Goal: Task Accomplishment & Management: Use online tool/utility

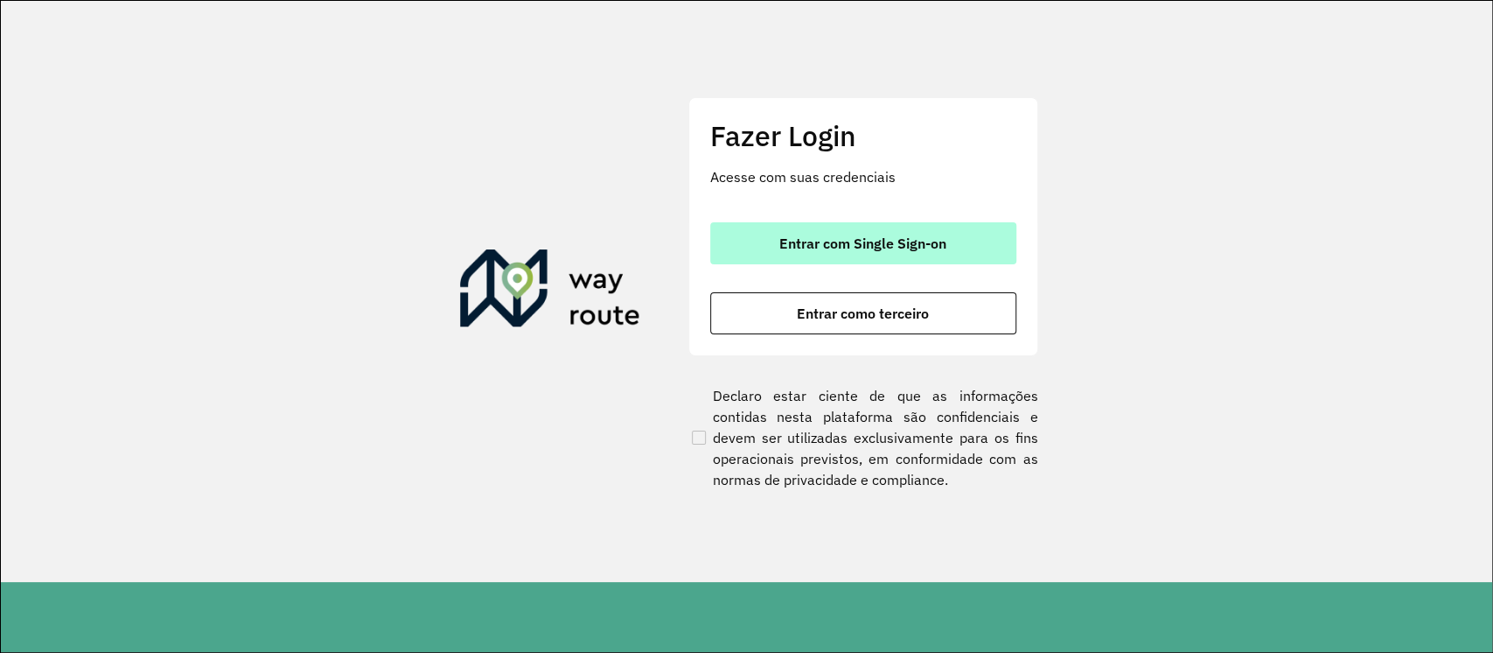
click at [791, 246] on span "Entrar com Single Sign-on" at bounding box center [863, 243] width 167 height 14
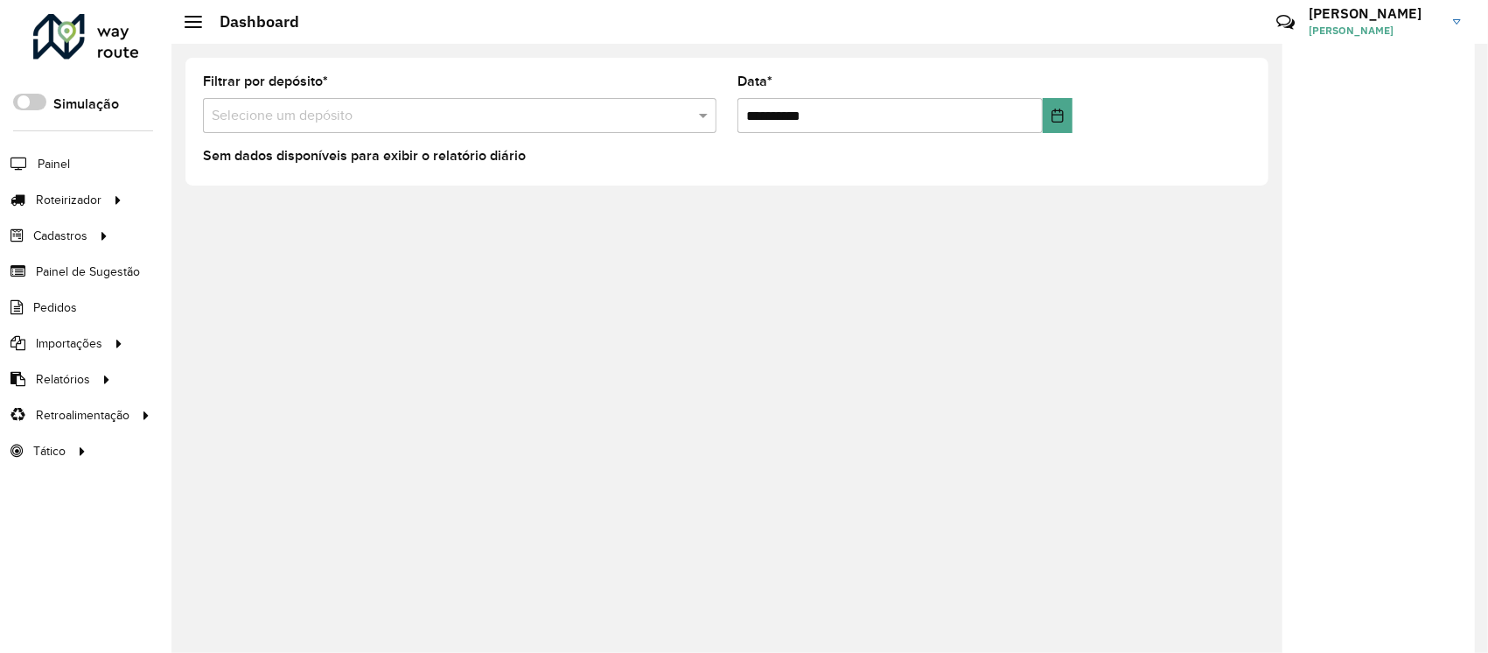
click at [74, 147] on li "Painel" at bounding box center [85, 163] width 171 height 37
click at [56, 169] on span "Painel" at bounding box center [56, 164] width 36 height 18
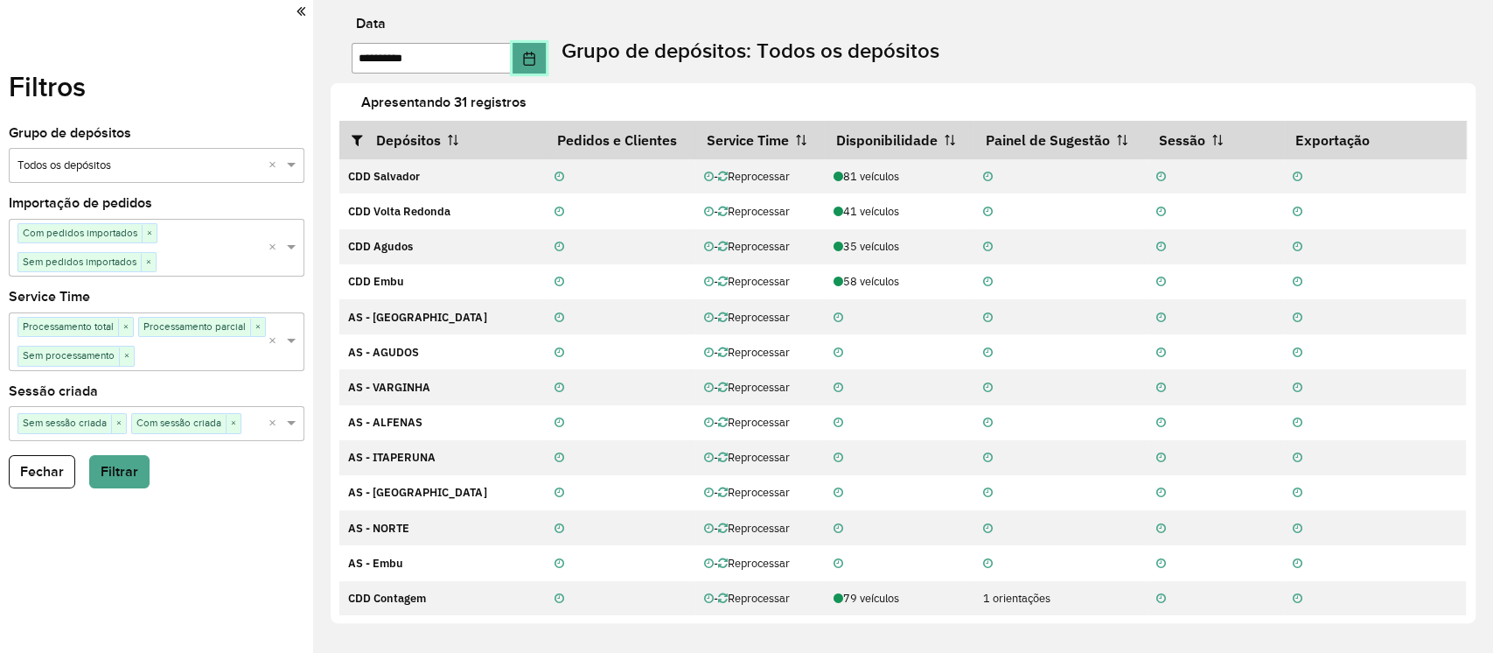
click at [534, 71] on button "Choose Date" at bounding box center [529, 58] width 33 height 31
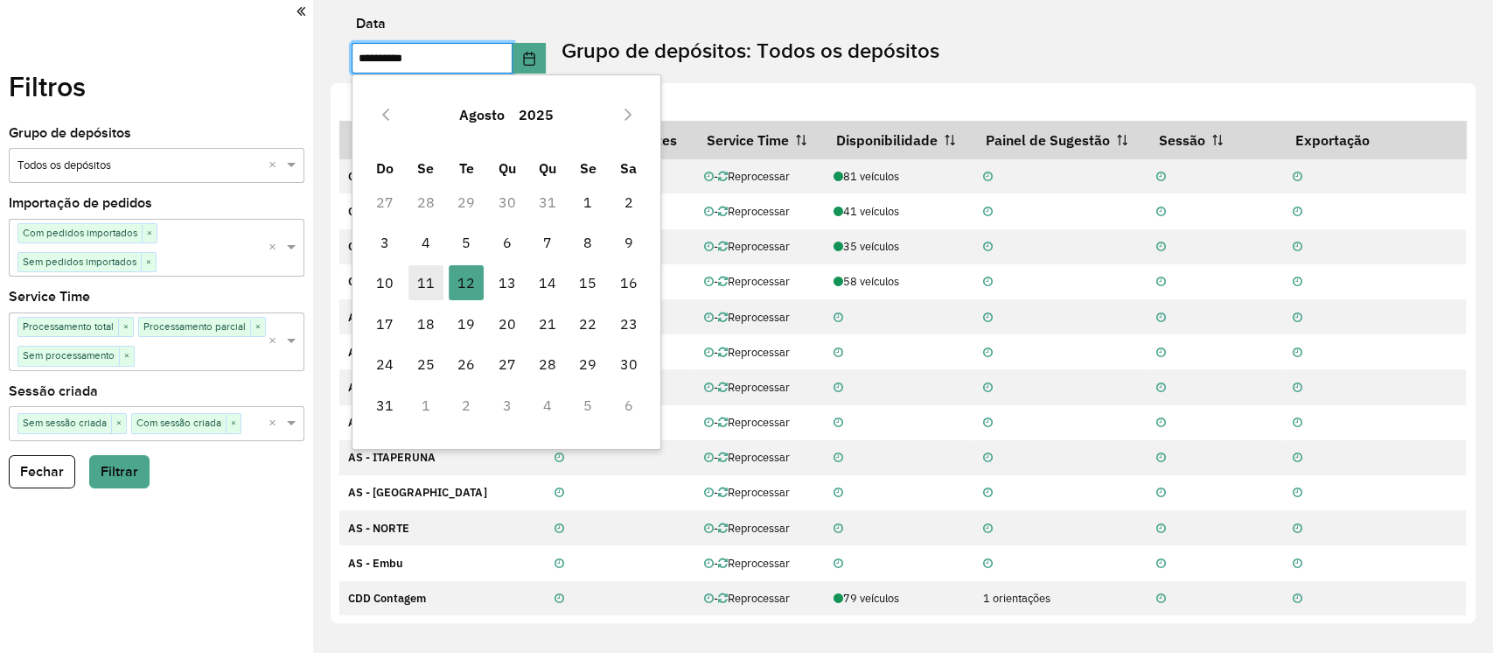
click at [431, 278] on span "11" at bounding box center [426, 282] width 35 height 35
type input "**********"
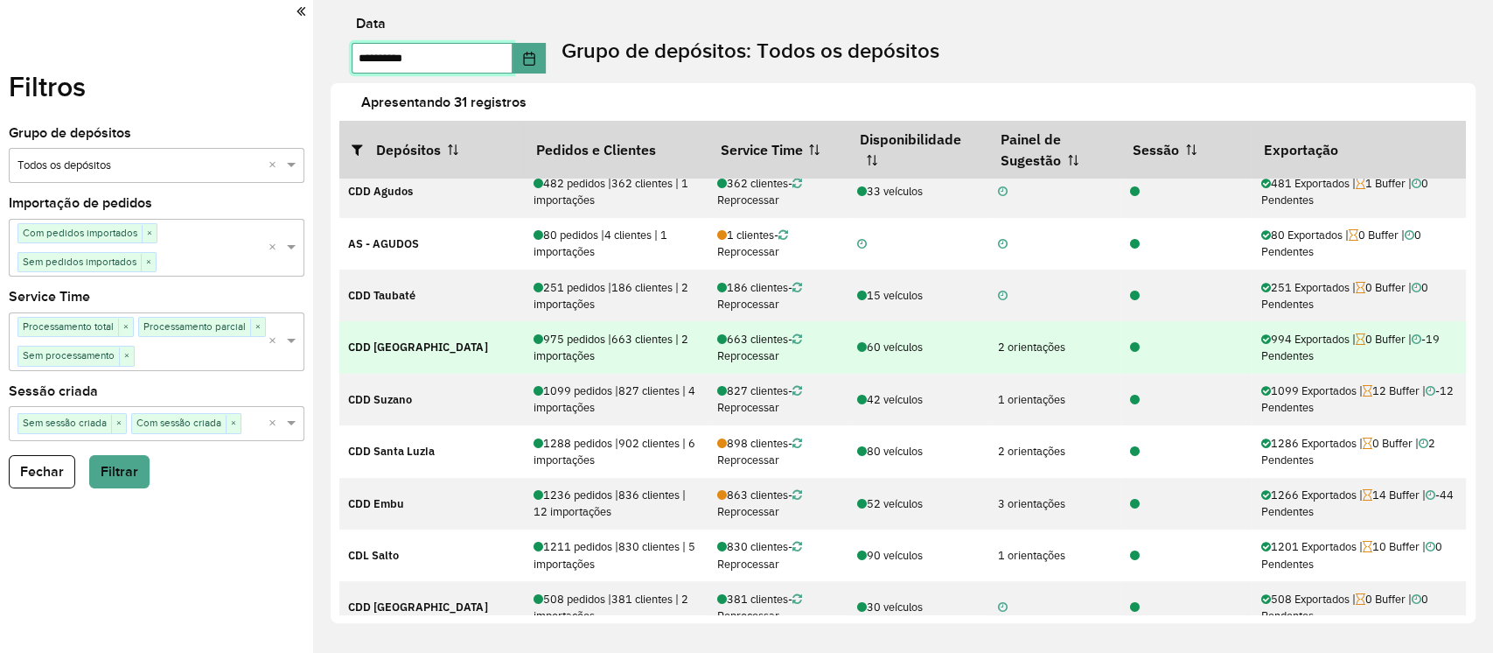
scroll to position [466, 0]
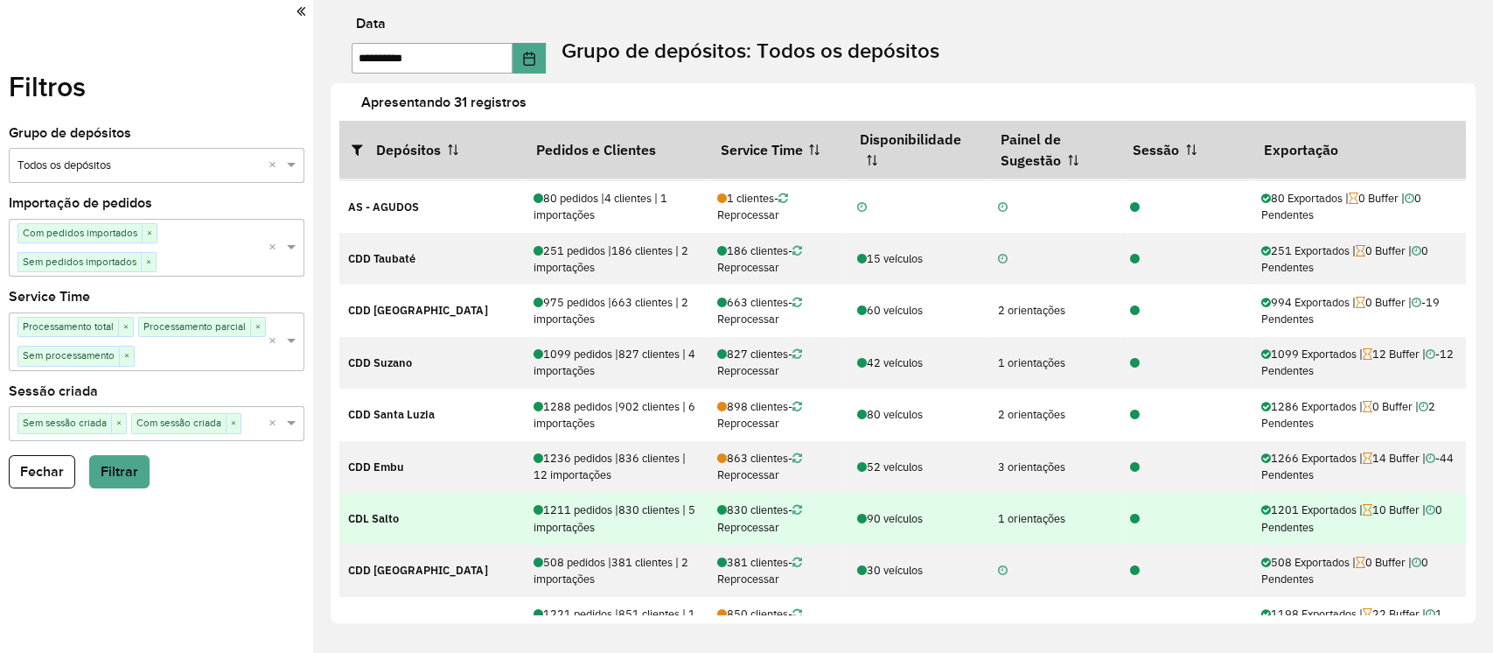
click at [1129, 521] on icon at bounding box center [1134, 519] width 10 height 11
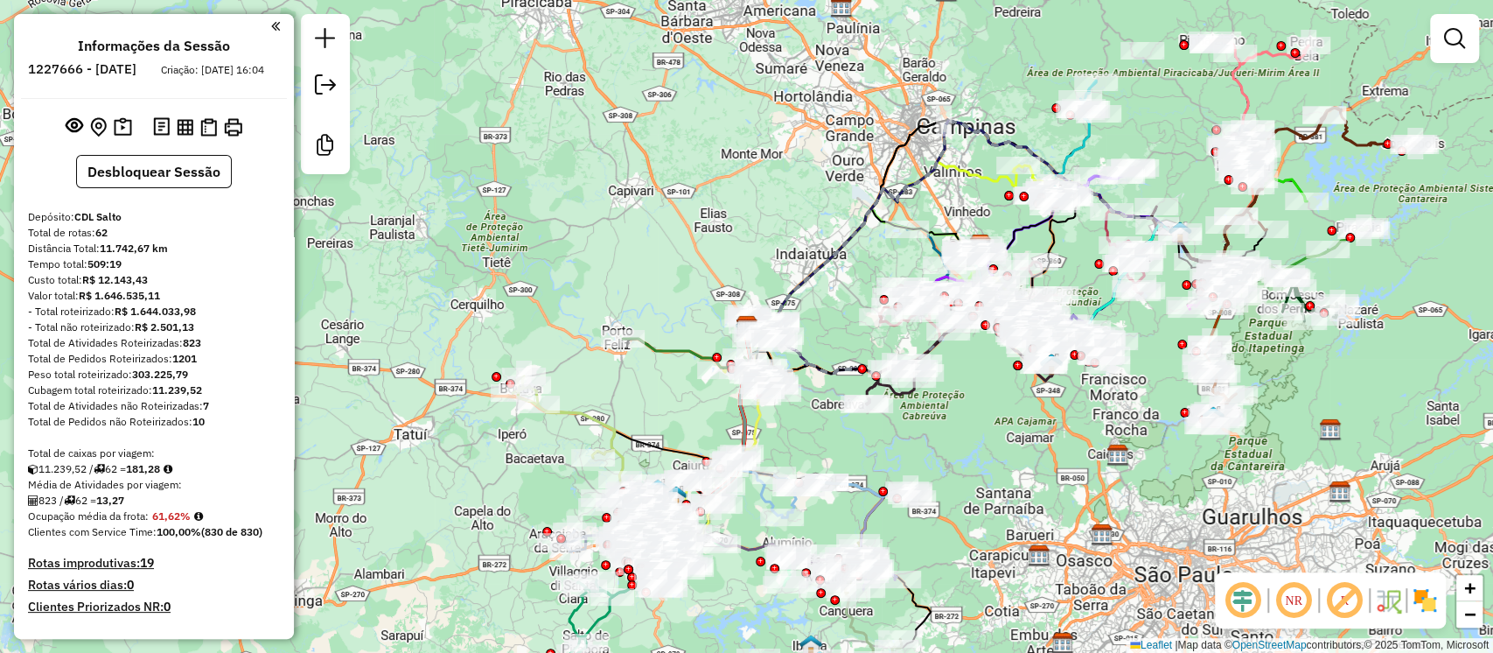
click at [147, 570] on strong "19" at bounding box center [147, 563] width 14 height 16
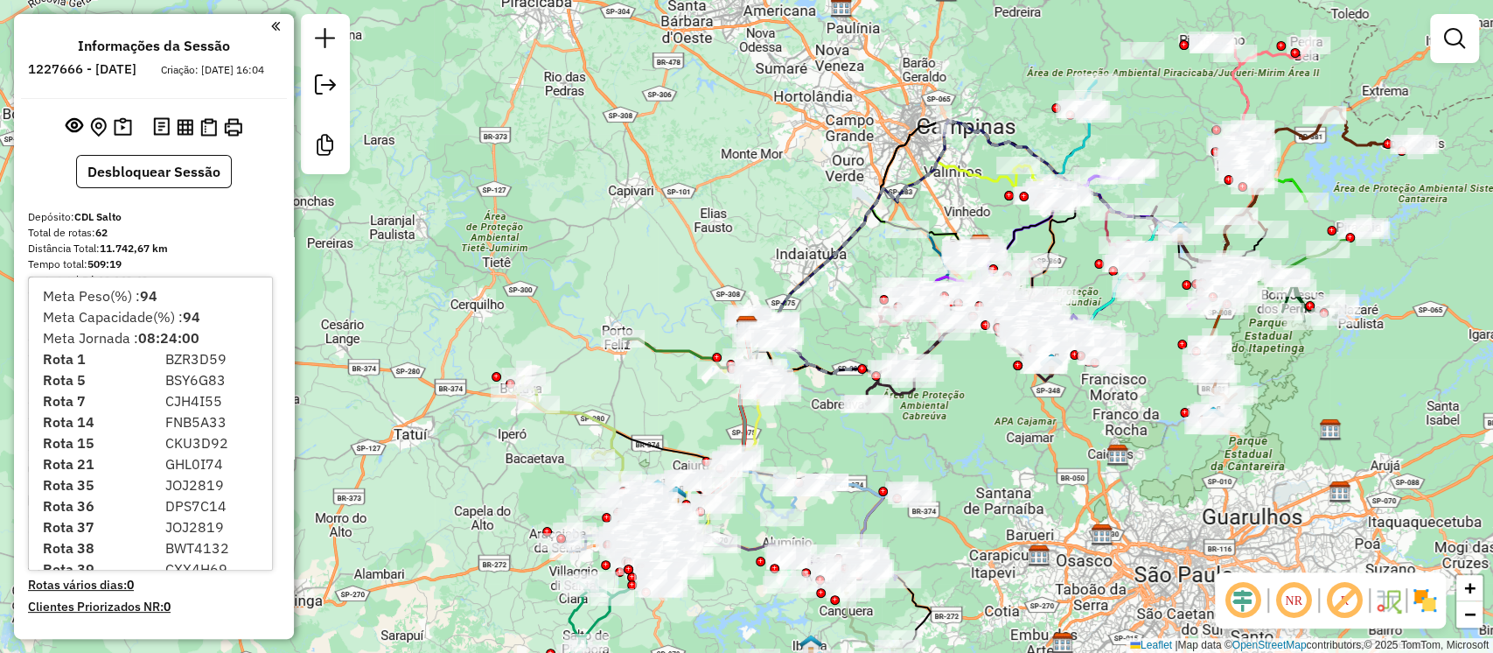
click at [430, 269] on div "Janela de atendimento Grade de atendimento Capacidade Transportadoras Veículos …" at bounding box center [746, 326] width 1493 height 653
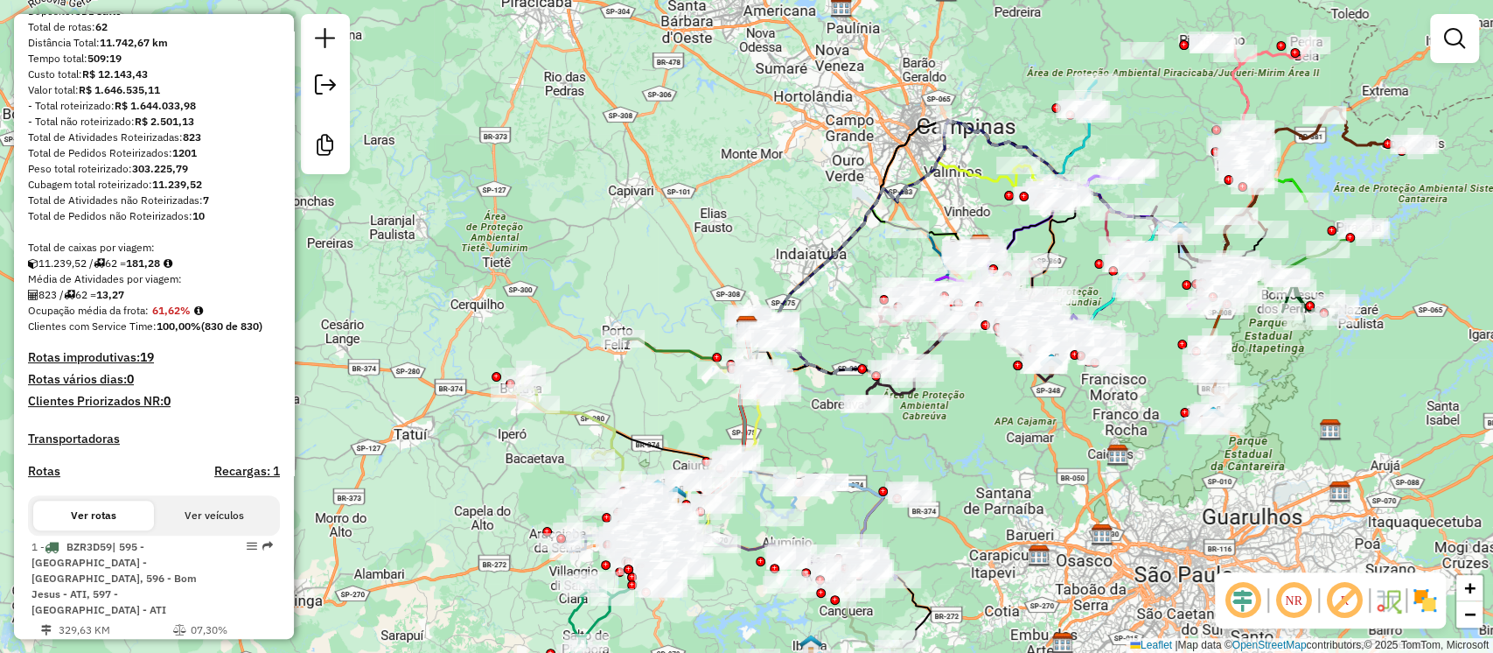
scroll to position [350, 0]
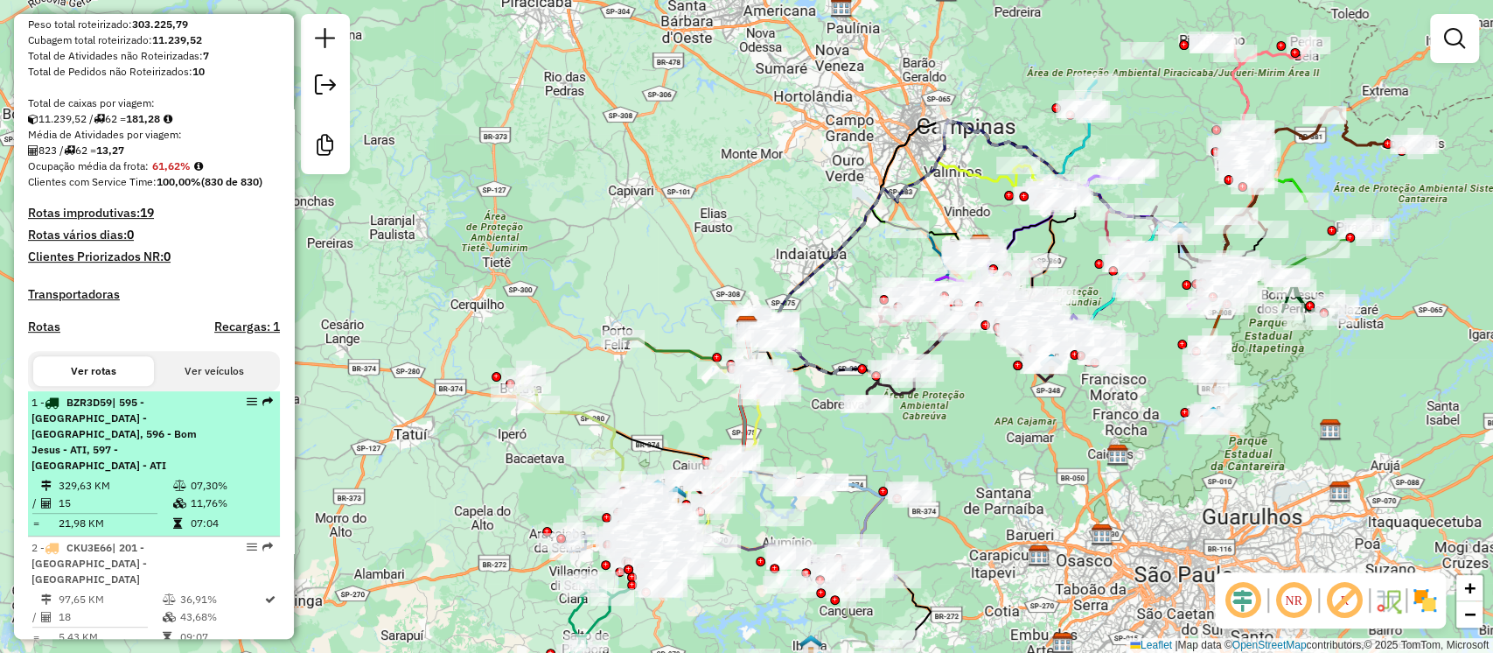
click at [132, 458] on li "1 - BZR3D59 | 595 - Piracaia - ATI, 596 - Bom Jesus - ATI, 597 - Nazaré - ATI 3…" at bounding box center [154, 463] width 252 height 145
select select "**********"
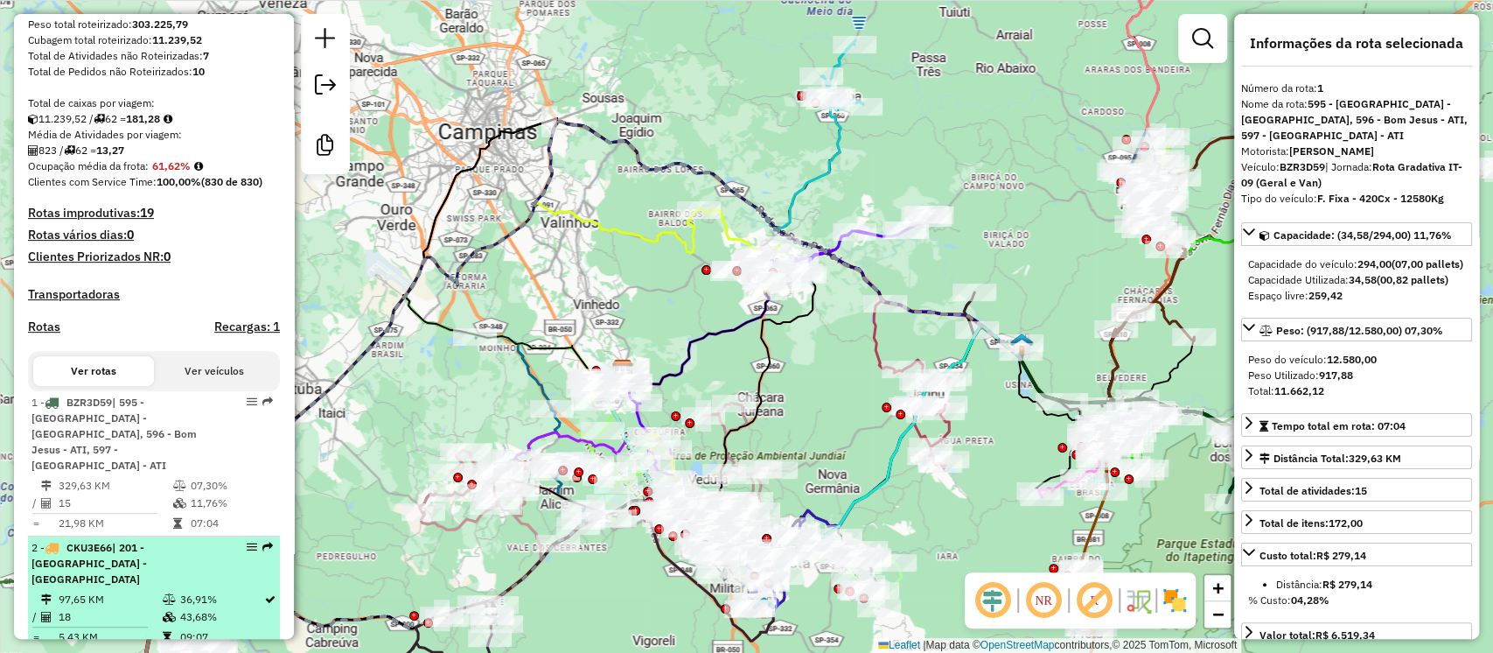
click at [143, 556] on li "2 - CKU3E66 | 201 - Vila Nova Sorocaba - ST 97,65 KM 36,91% / 18 43,68% = 5,43 …" at bounding box center [154, 593] width 252 height 114
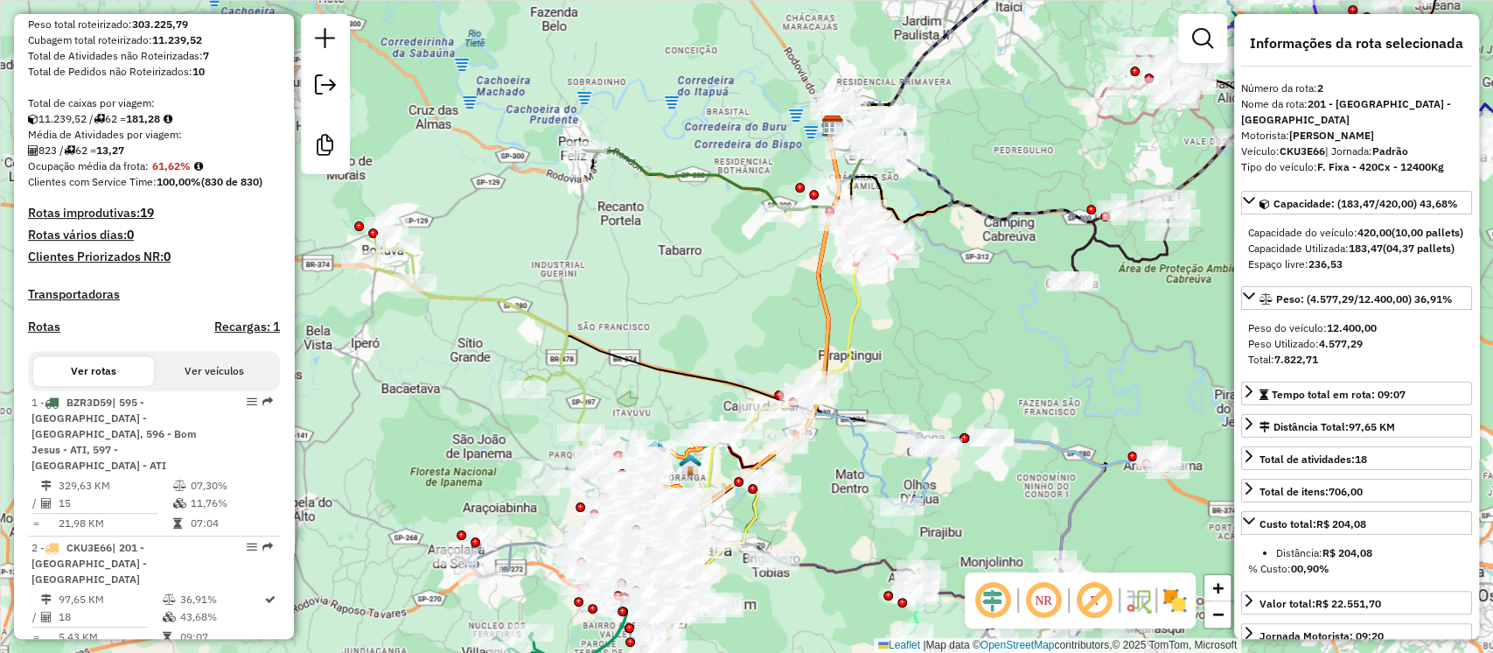
click at [139, 220] on h4 "Rotas improdutivas: 19" at bounding box center [154, 213] width 252 height 15
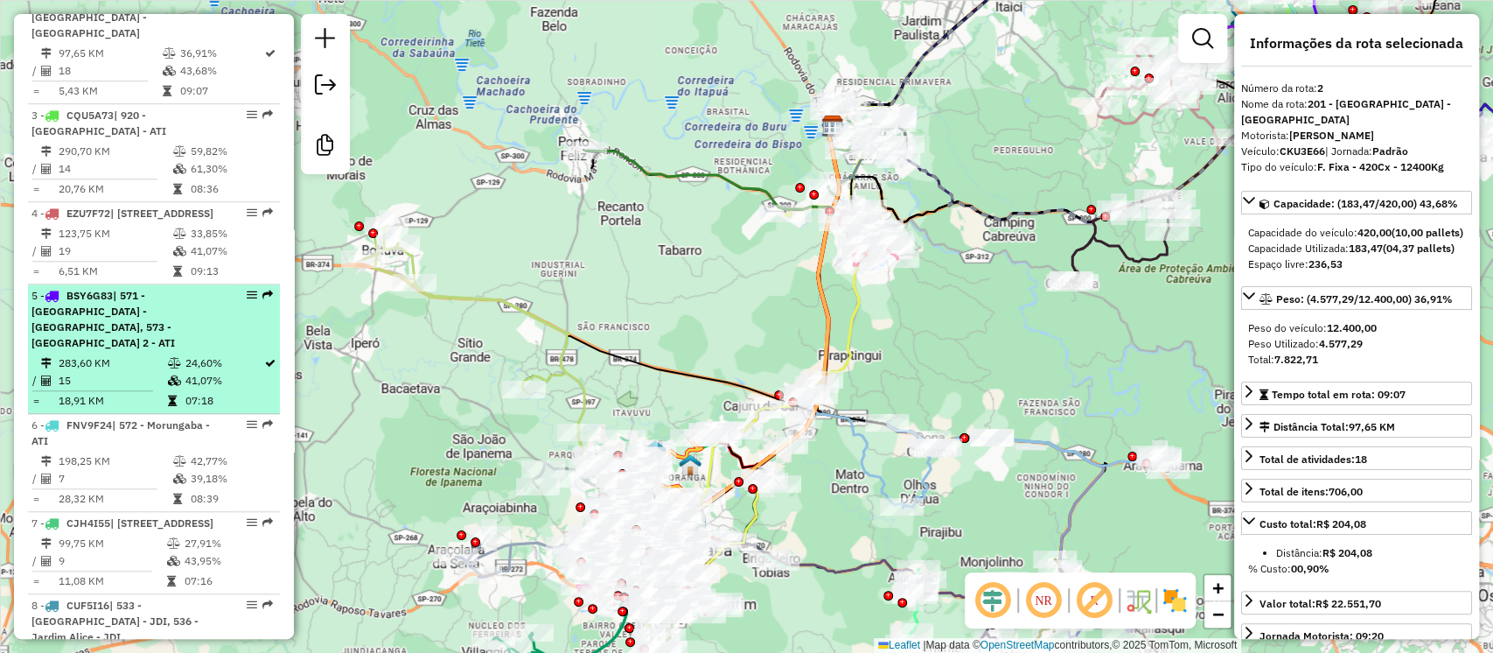
scroll to position [933, 0]
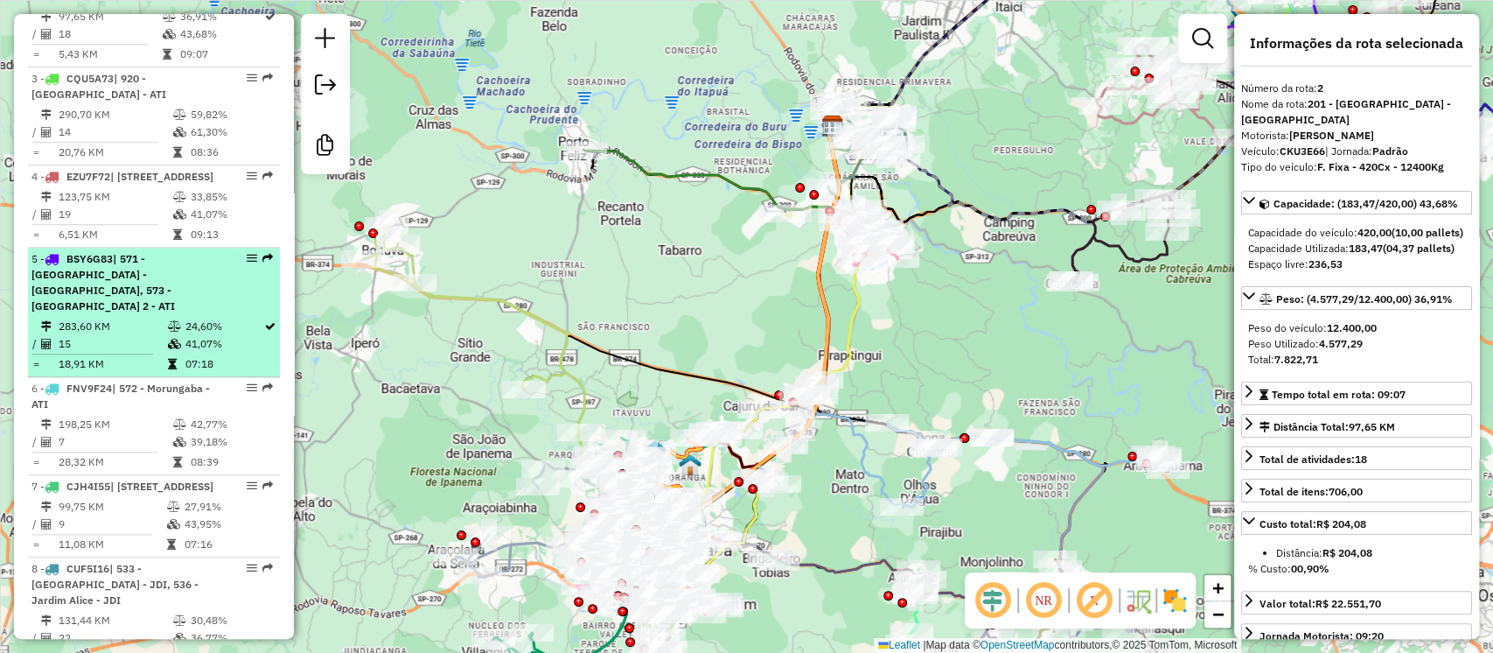
click at [156, 335] on td "15" at bounding box center [112, 343] width 109 height 17
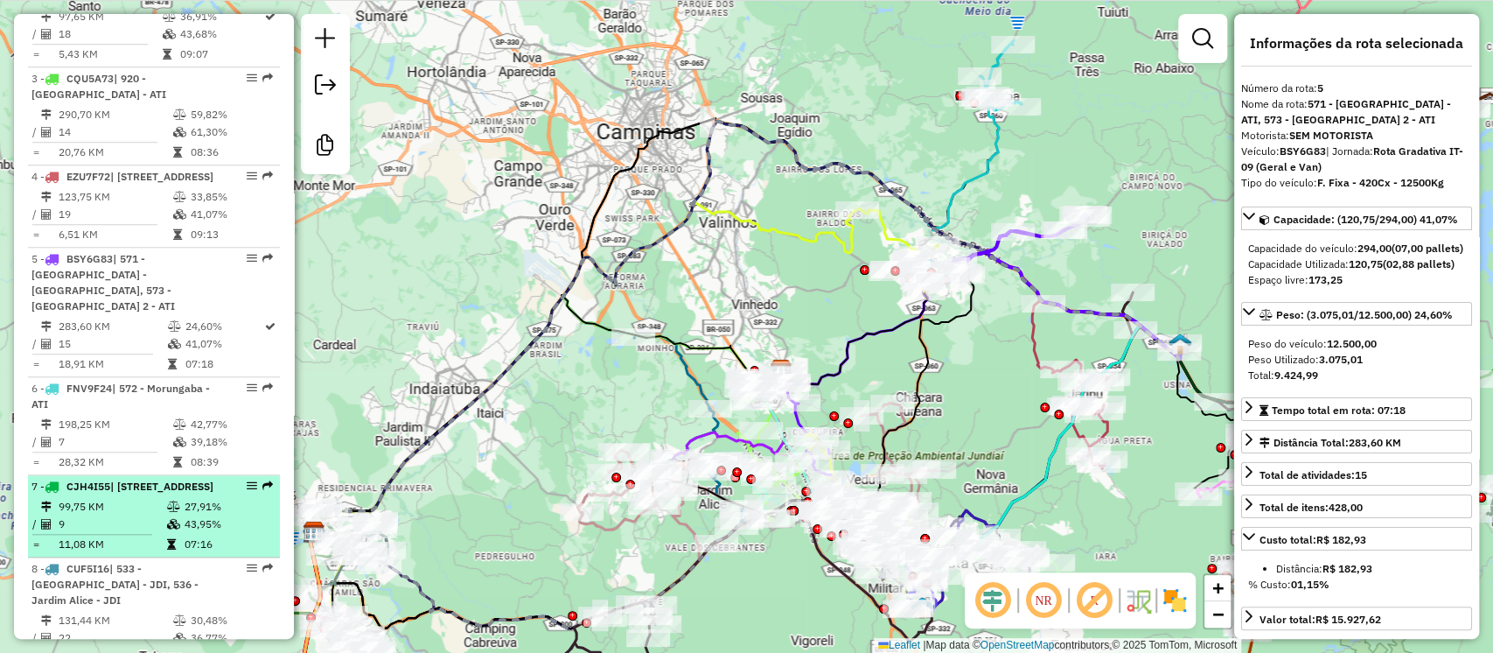
click at [168, 519] on icon at bounding box center [173, 524] width 13 height 10
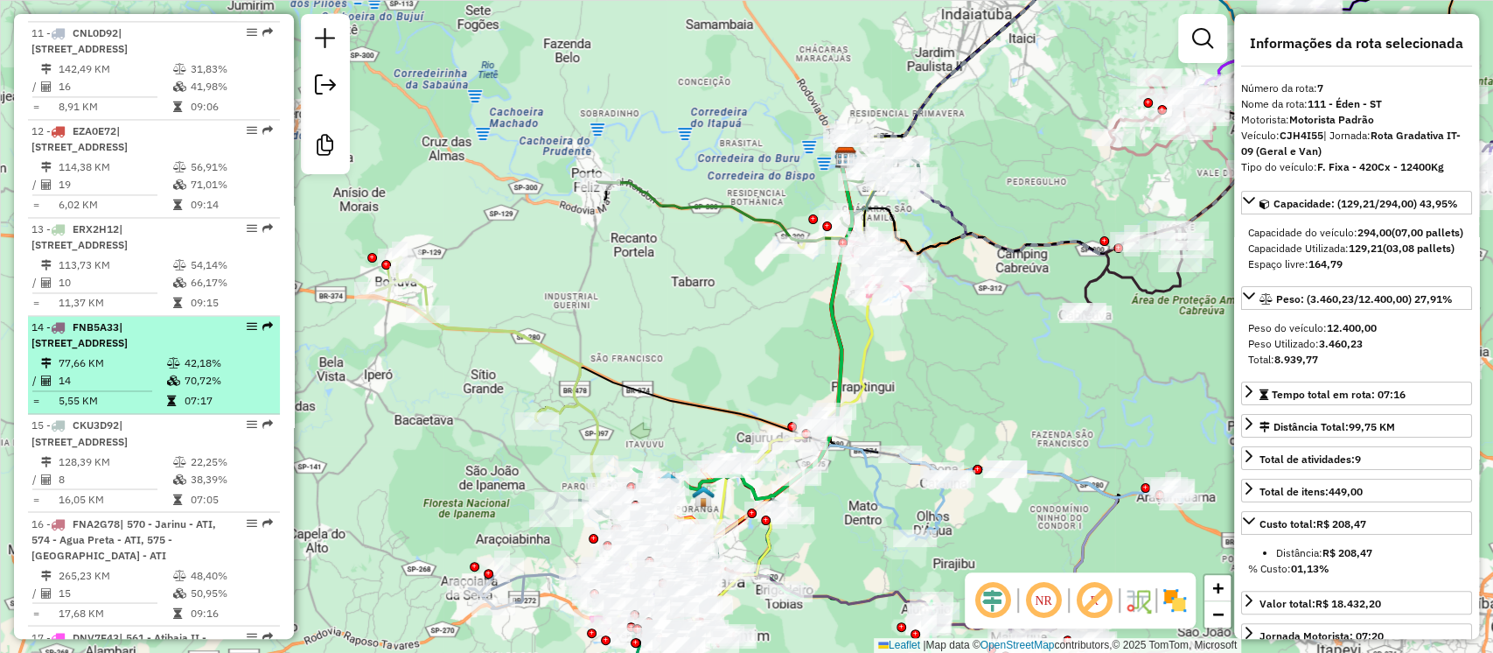
scroll to position [1866, 0]
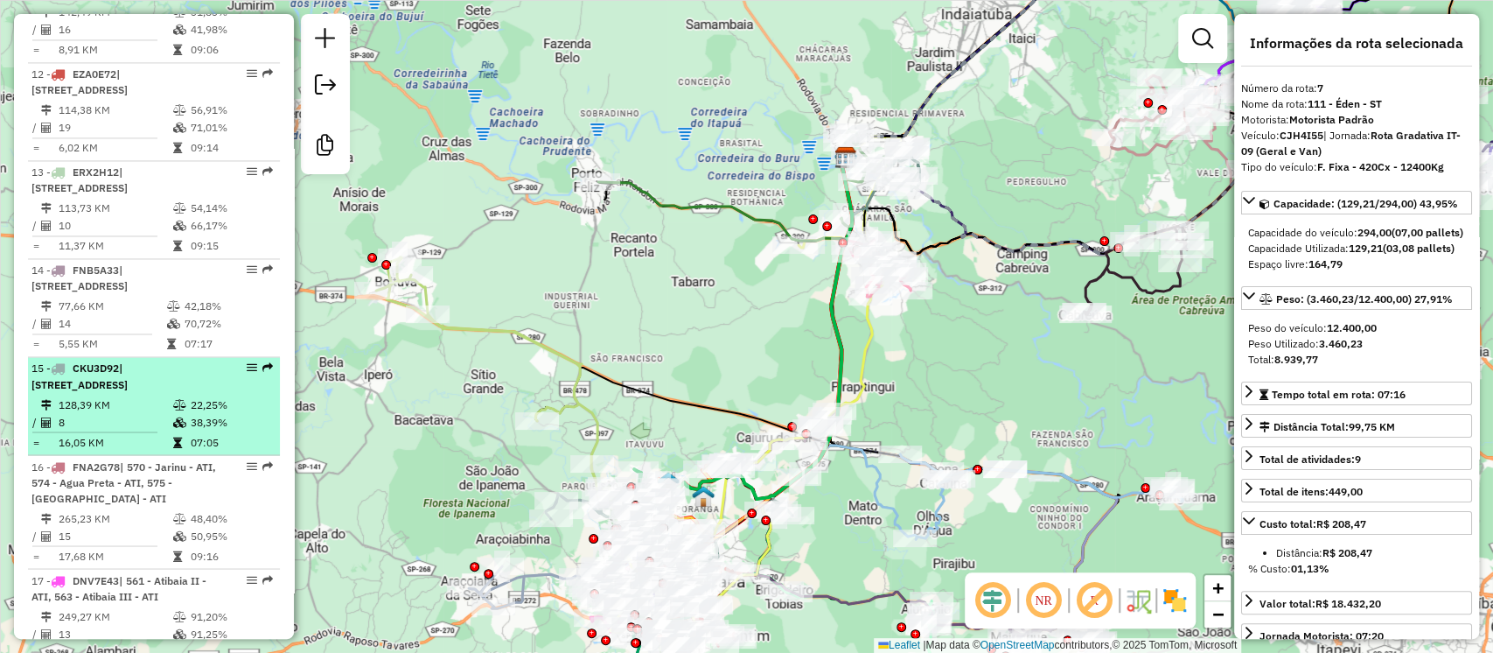
click at [186, 448] on li "15 - CKU3D92 | 200 - Vila Nova Sorocaba II - ST, 201 - Vila Nova Sorocaba - ST …" at bounding box center [154, 406] width 252 height 98
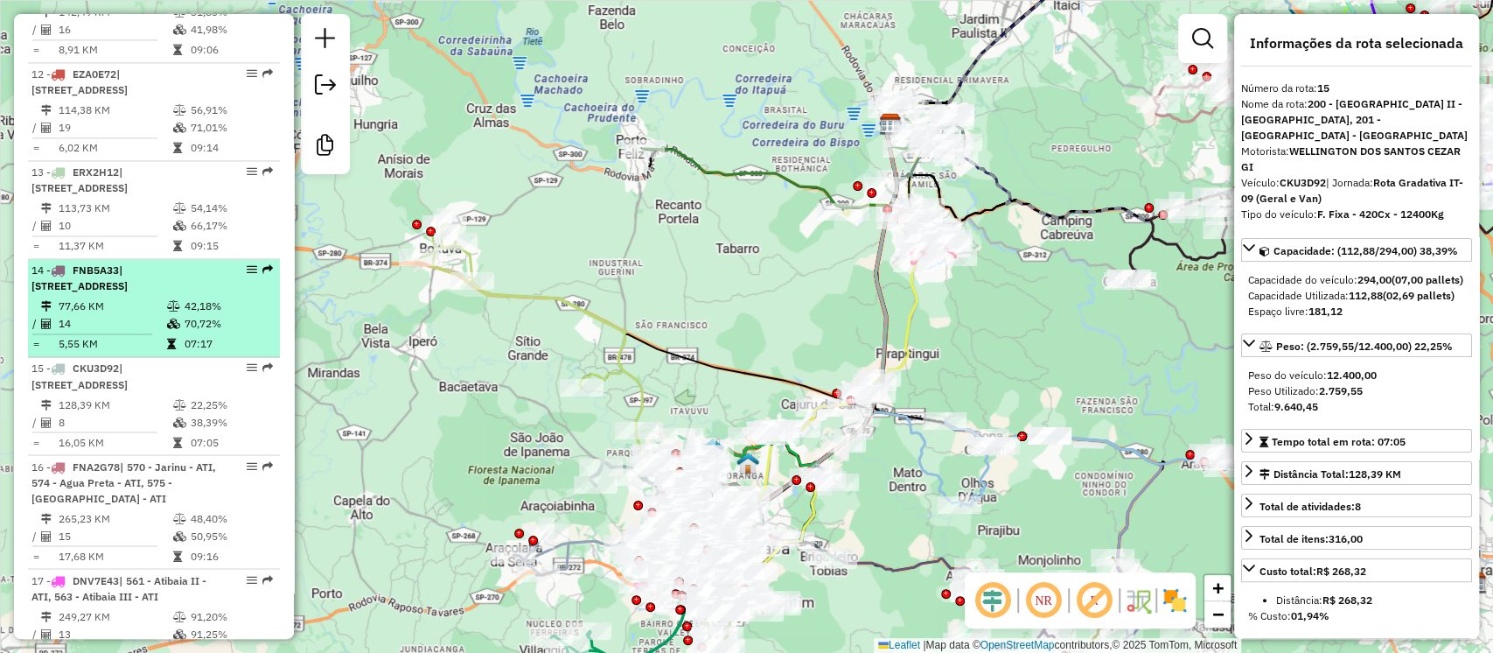
click at [143, 297] on td "77,66 KM" at bounding box center [112, 305] width 108 height 17
